Goal: Find specific page/section: Find specific page/section

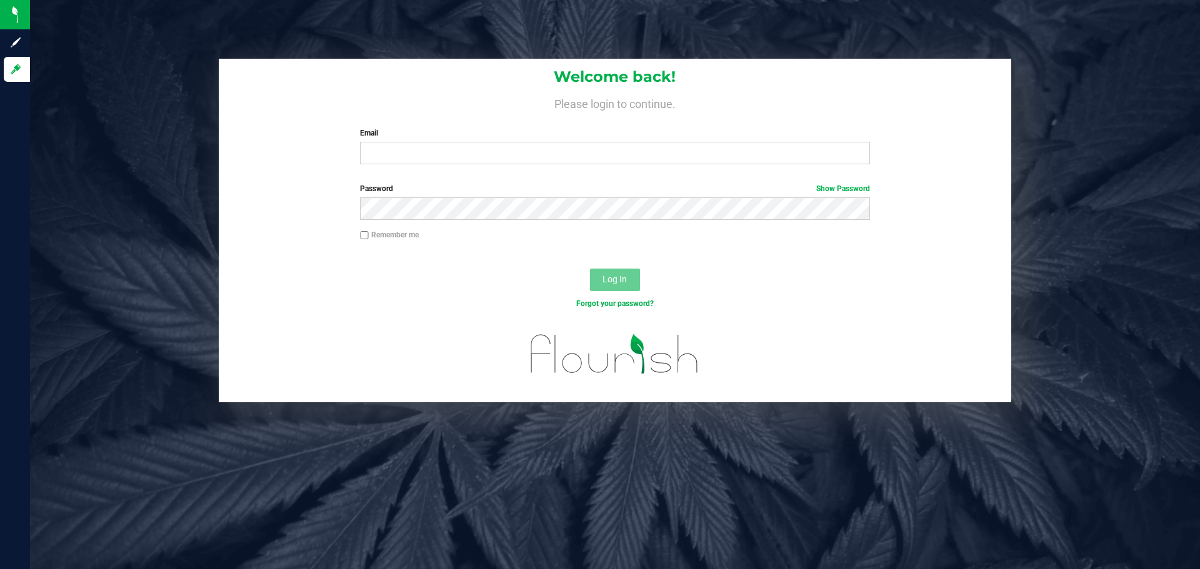
click at [474, 135] on label "Email" at bounding box center [614, 132] width 509 height 11
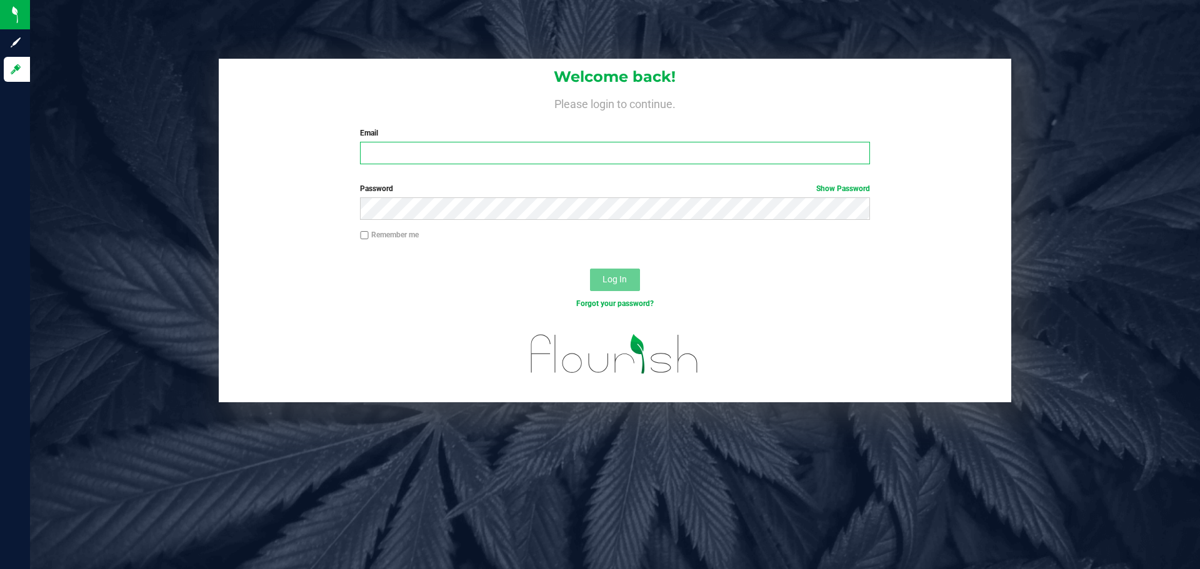
click at [474, 142] on input "Email" at bounding box center [614, 153] width 509 height 22
type input "[EMAIL_ADDRESS][DOMAIN_NAME]"
click at [590, 269] on button "Log In" at bounding box center [615, 280] width 50 height 22
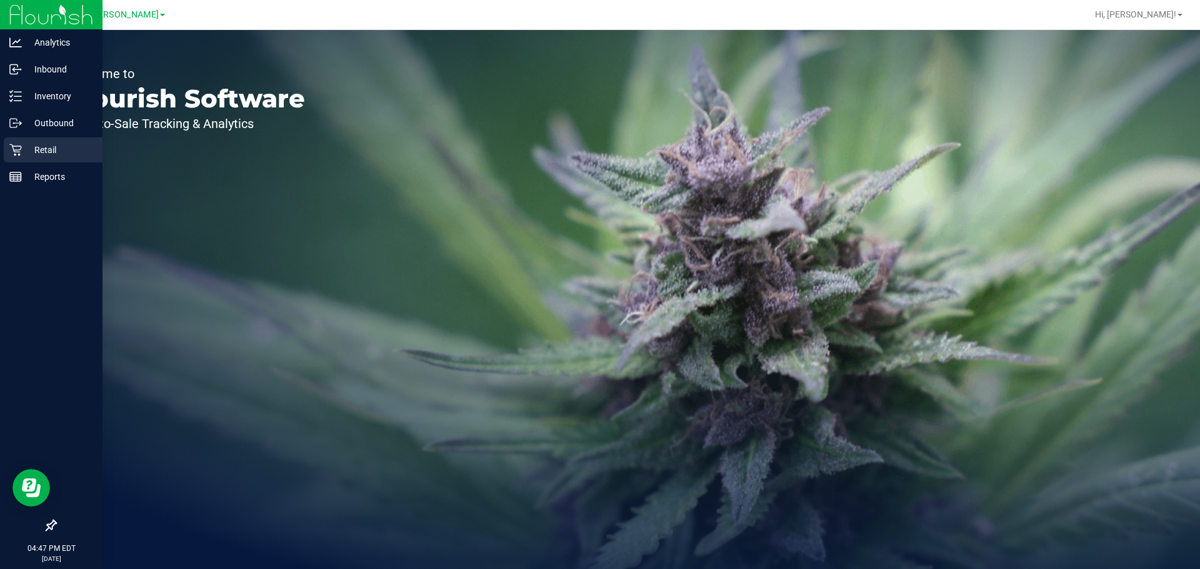
click at [56, 144] on p "Retail" at bounding box center [59, 149] width 75 height 15
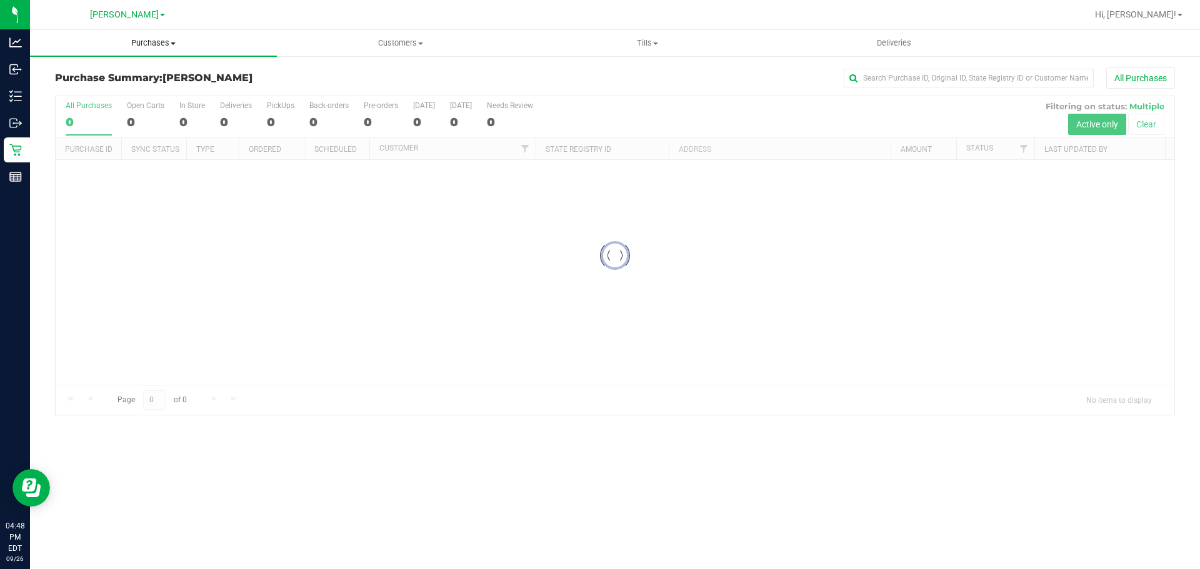
click at [171, 47] on span "Purchases" at bounding box center [153, 42] width 247 height 11
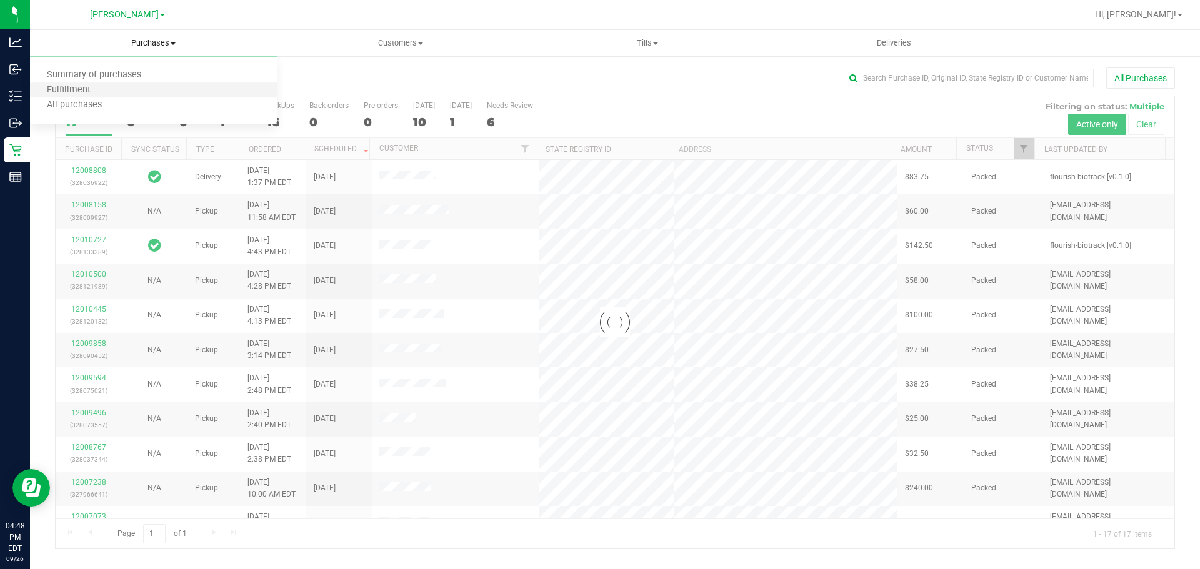
click at [112, 87] on li "Fulfillment" at bounding box center [153, 90] width 247 height 15
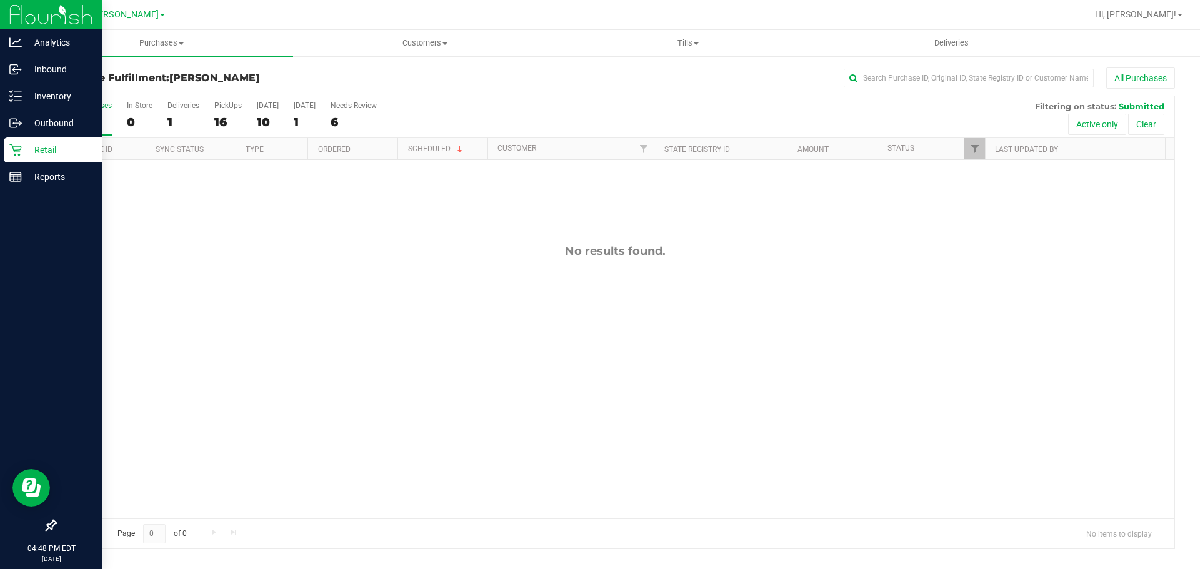
click at [25, 147] on p "Retail" at bounding box center [59, 149] width 75 height 15
